Goal: Transaction & Acquisition: Purchase product/service

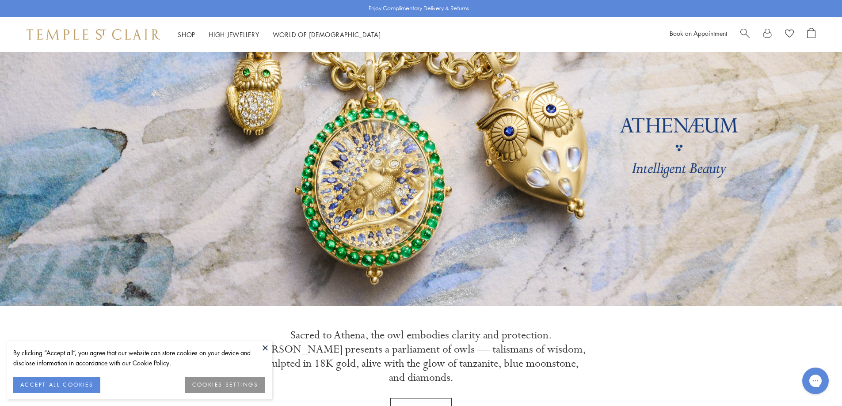
scroll to position [88, 0]
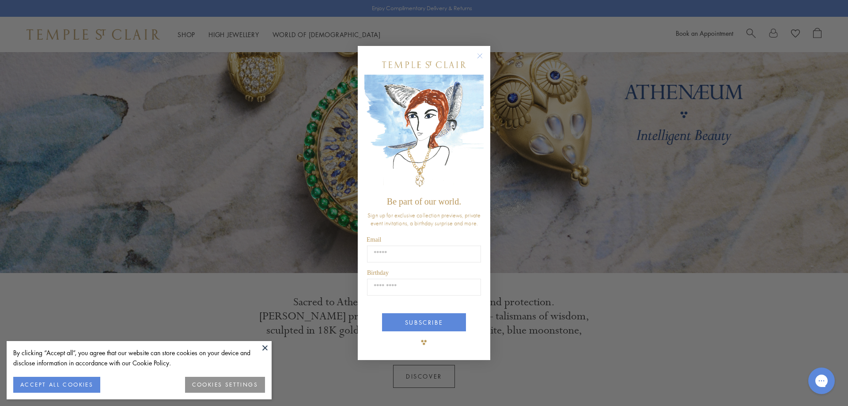
click at [483, 56] on circle "Close dialog" at bounding box center [480, 55] width 11 height 11
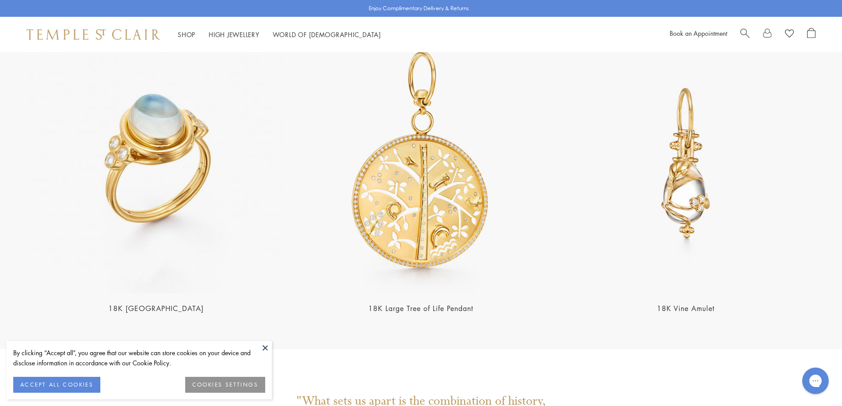
scroll to position [2077, 0]
click at [238, 133] on img at bounding box center [156, 163] width 259 height 259
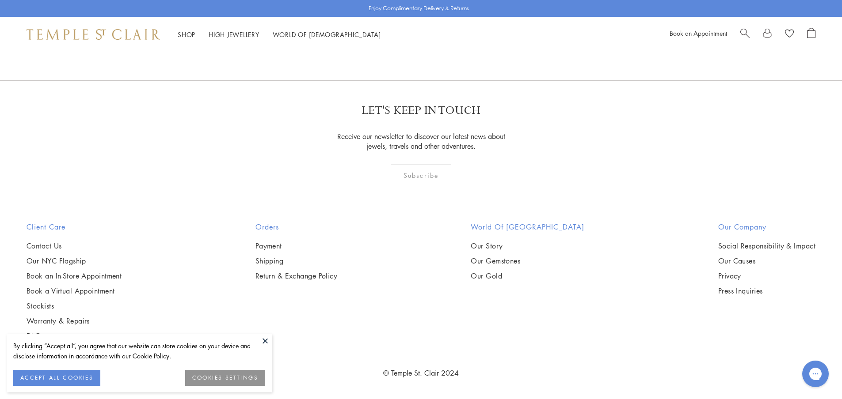
scroll to position [1378, 0]
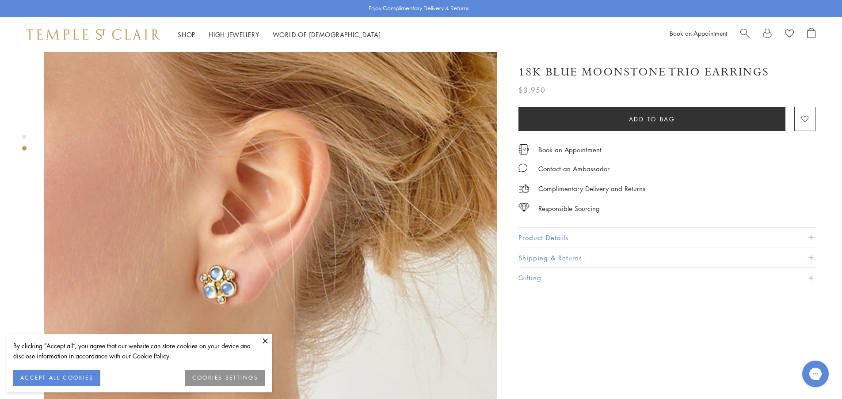
scroll to position [530, 0]
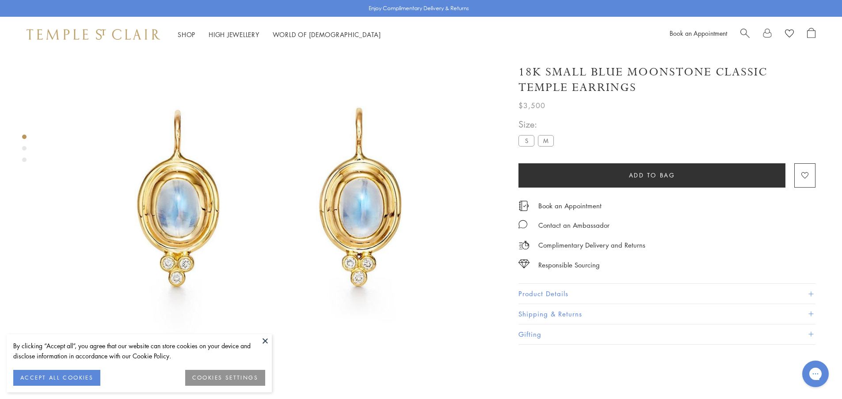
scroll to position [96, 0]
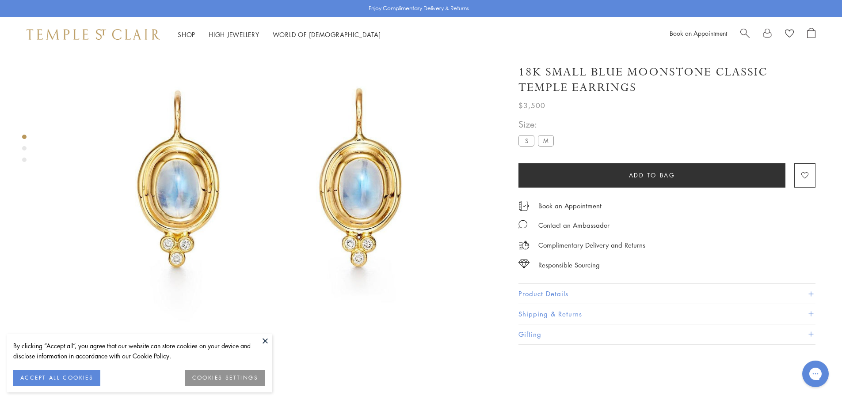
click at [544, 137] on label "M" at bounding box center [546, 140] width 16 height 11
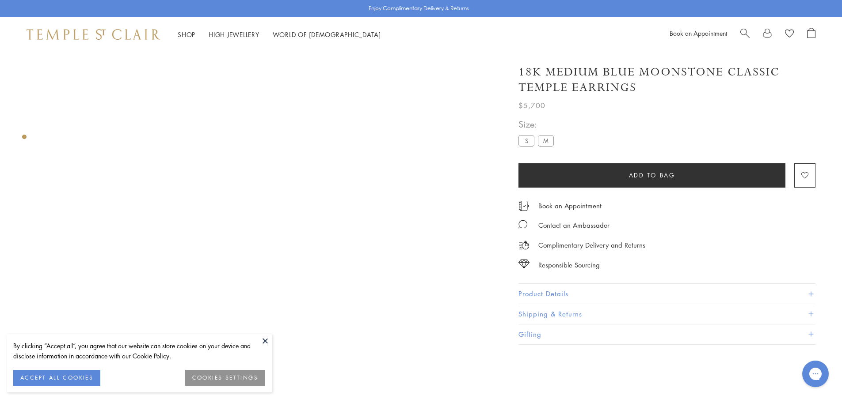
scroll to position [52, 0]
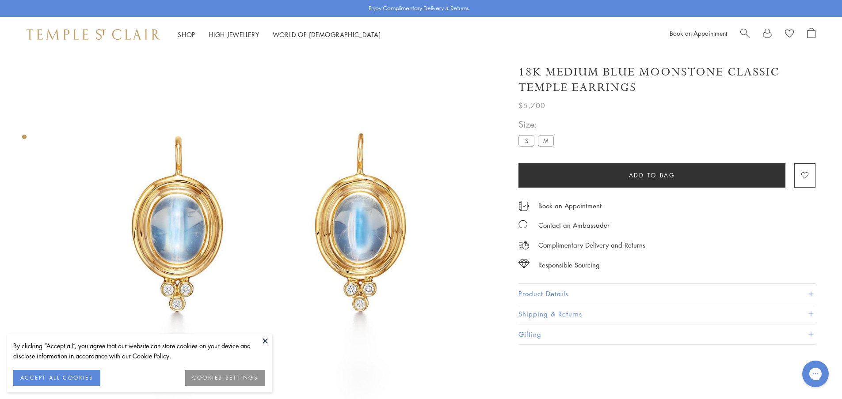
click at [528, 146] on label "S" at bounding box center [526, 140] width 16 height 11
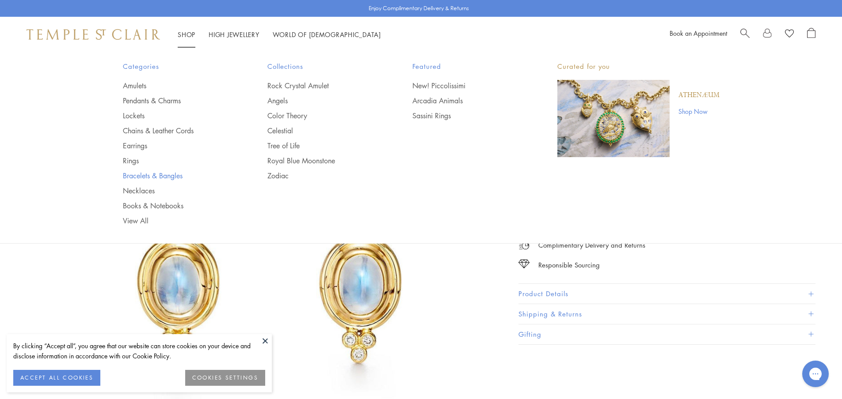
click at [163, 176] on link "Bracelets & Bangles" at bounding box center [178, 176] width 110 height 10
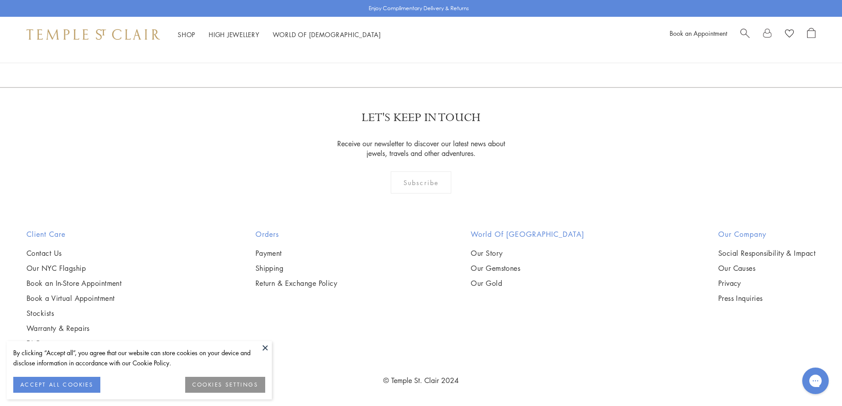
scroll to position [2961, 0]
click at [267, 350] on button at bounding box center [265, 347] width 13 height 13
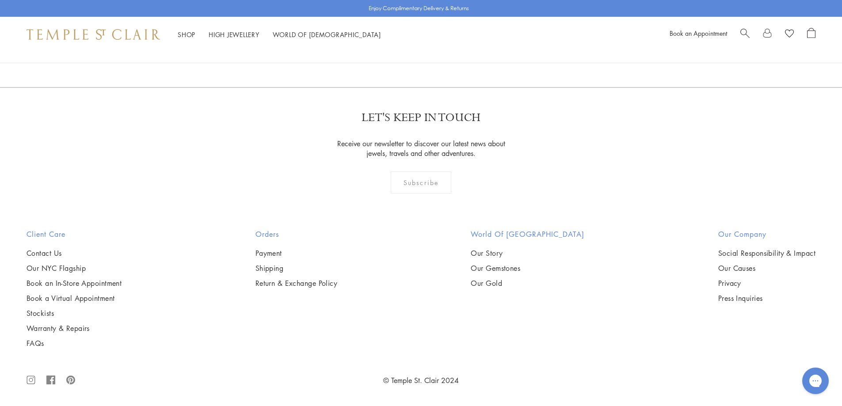
scroll to position [2298, 0]
click at [0, 0] on img at bounding box center [0, 0] width 0 height 0
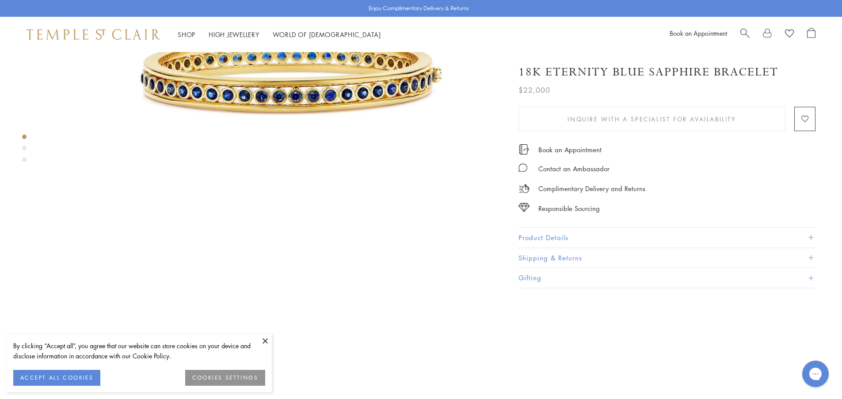
scroll to position [177, 0]
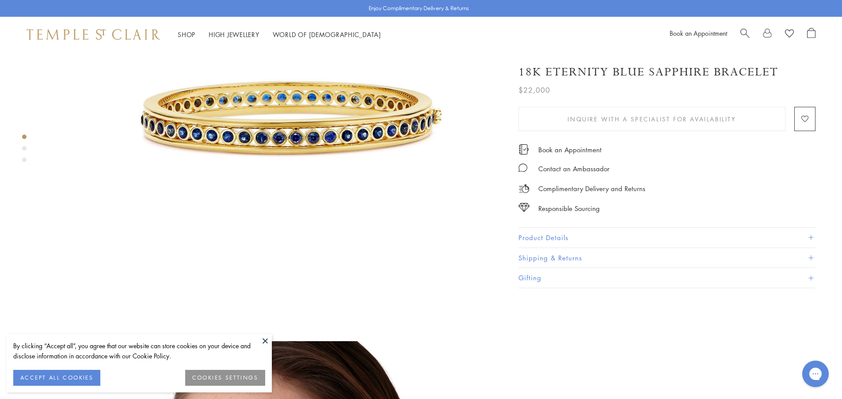
click at [267, 341] on button at bounding box center [265, 341] width 13 height 13
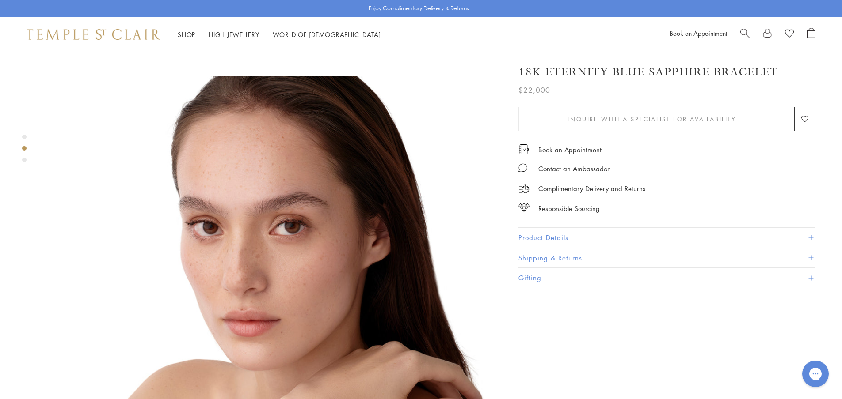
scroll to position [574, 0]
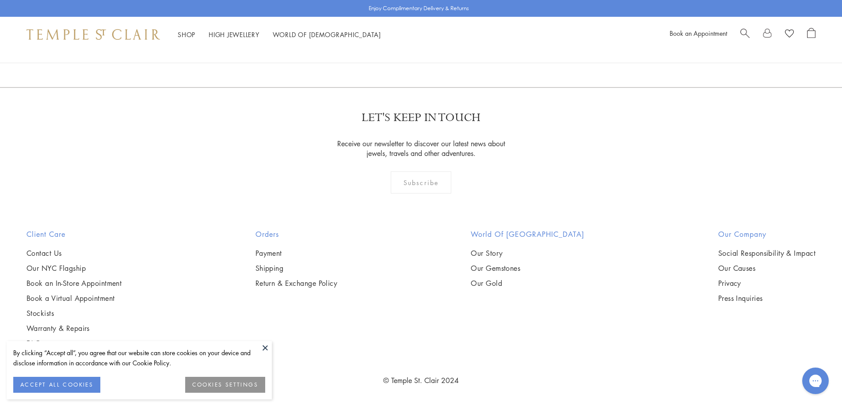
scroll to position [2472, 0]
click at [0, 0] on img at bounding box center [0, 0] width 0 height 0
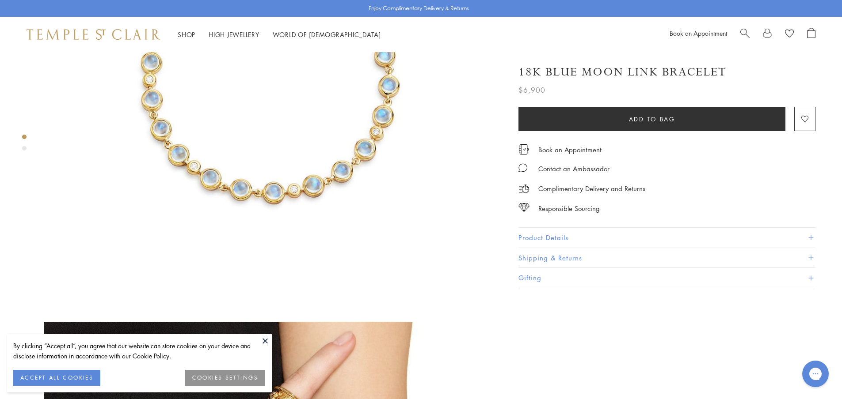
scroll to position [221, 0]
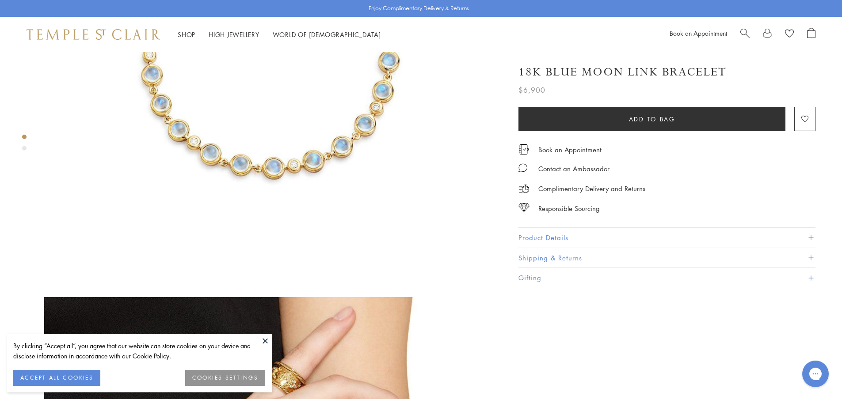
click at [550, 232] on button "Product Details" at bounding box center [666, 238] width 297 height 20
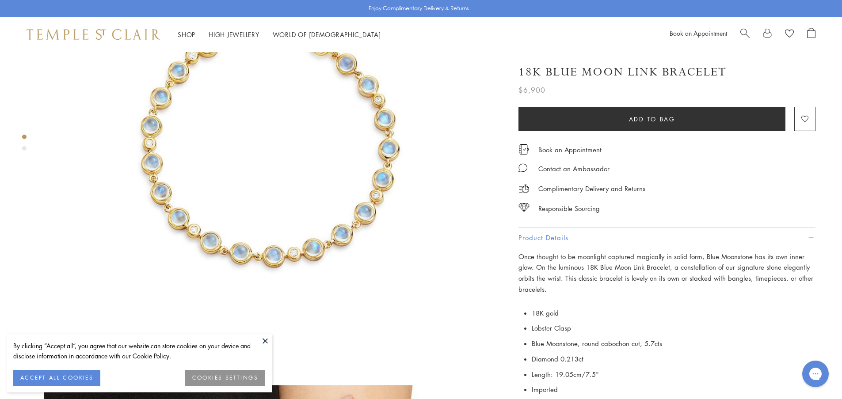
scroll to position [88, 0]
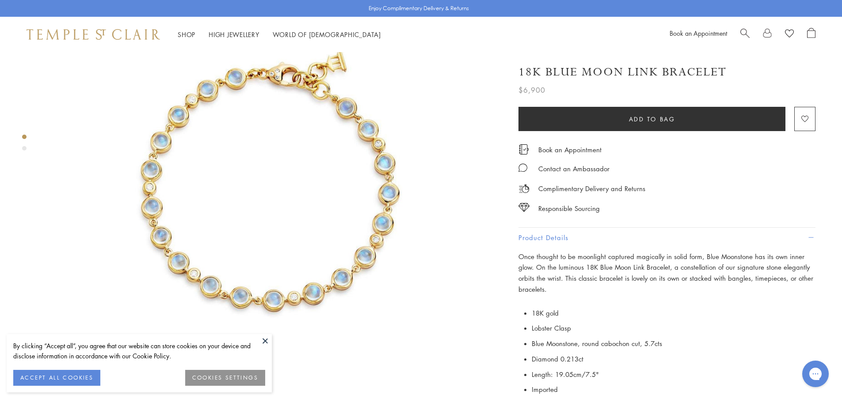
click at [265, 336] on button at bounding box center [265, 341] width 13 height 13
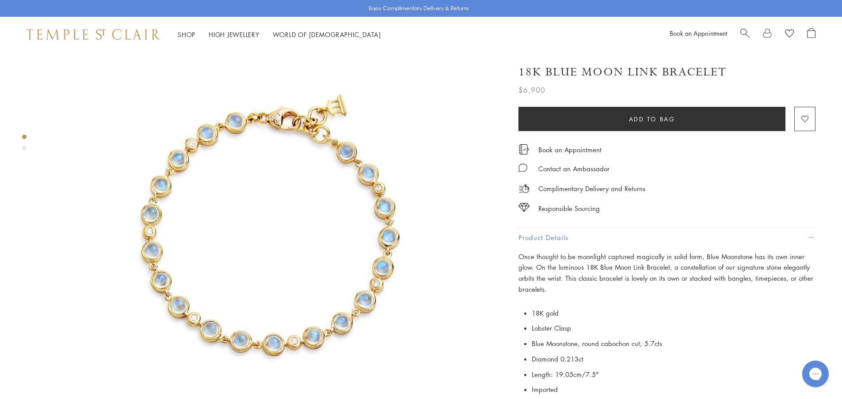
scroll to position [0, 0]
